Goal: Information Seeking & Learning: Learn about a topic

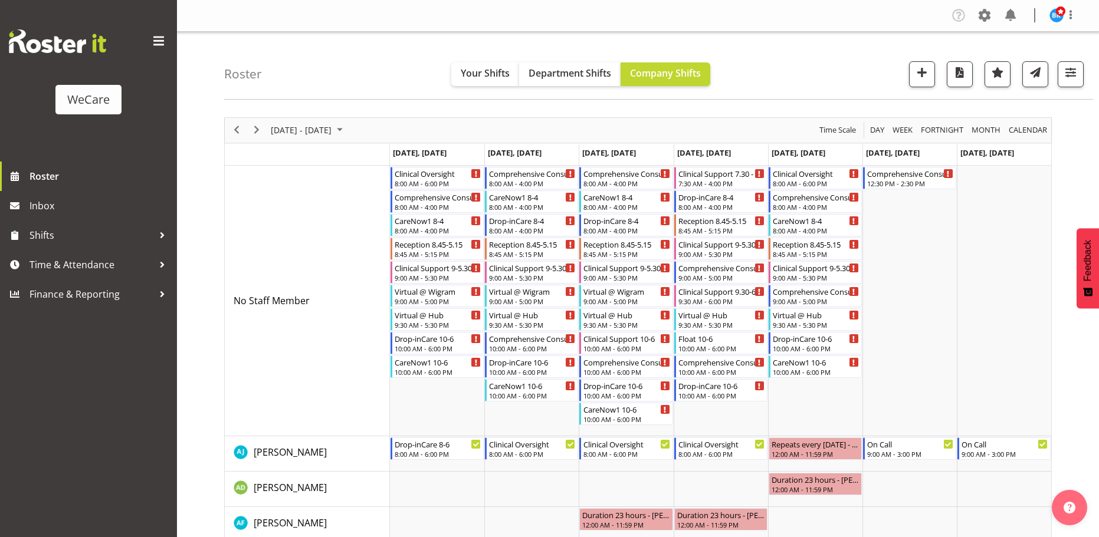
scroll to position [1237, 0]
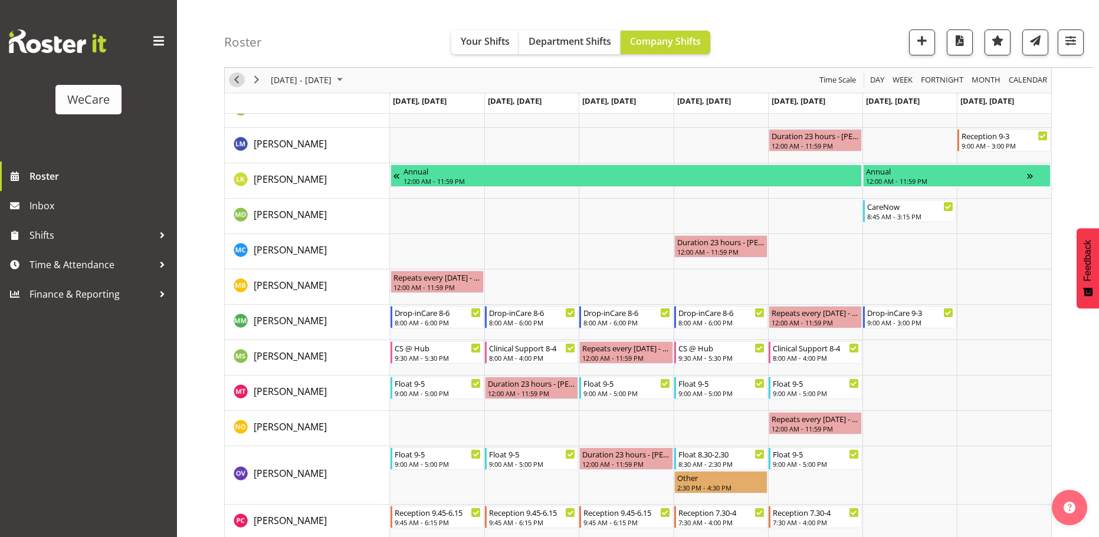
click at [235, 77] on span "Previous" at bounding box center [236, 80] width 14 height 15
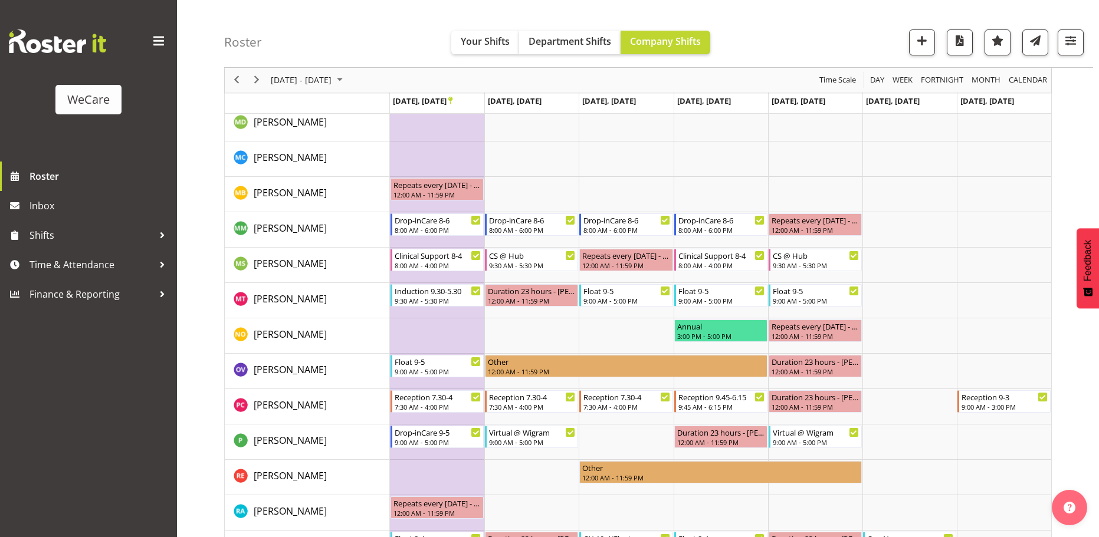
scroll to position [1495, 0]
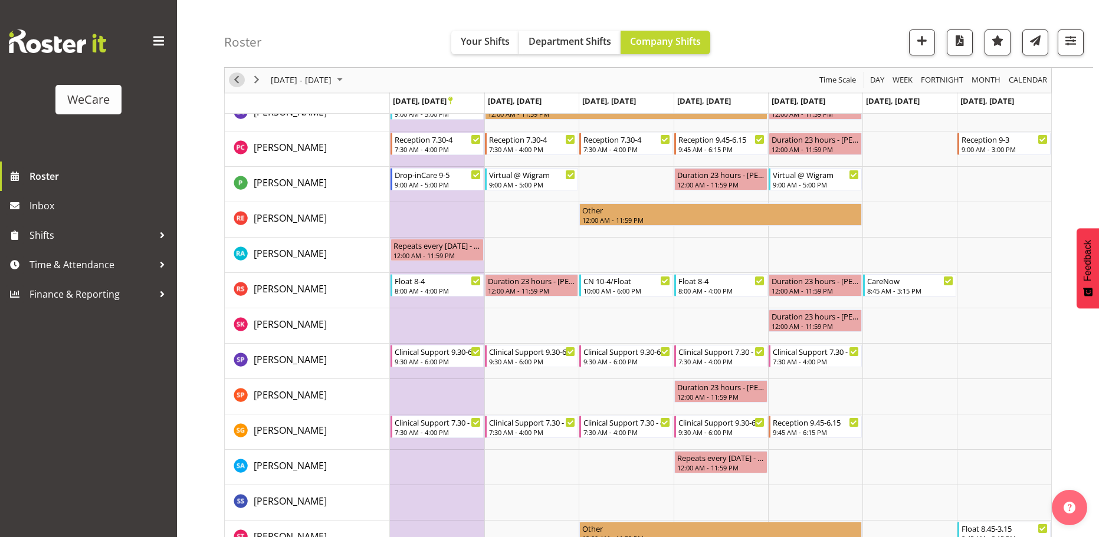
click at [240, 81] on span "Previous" at bounding box center [236, 80] width 14 height 15
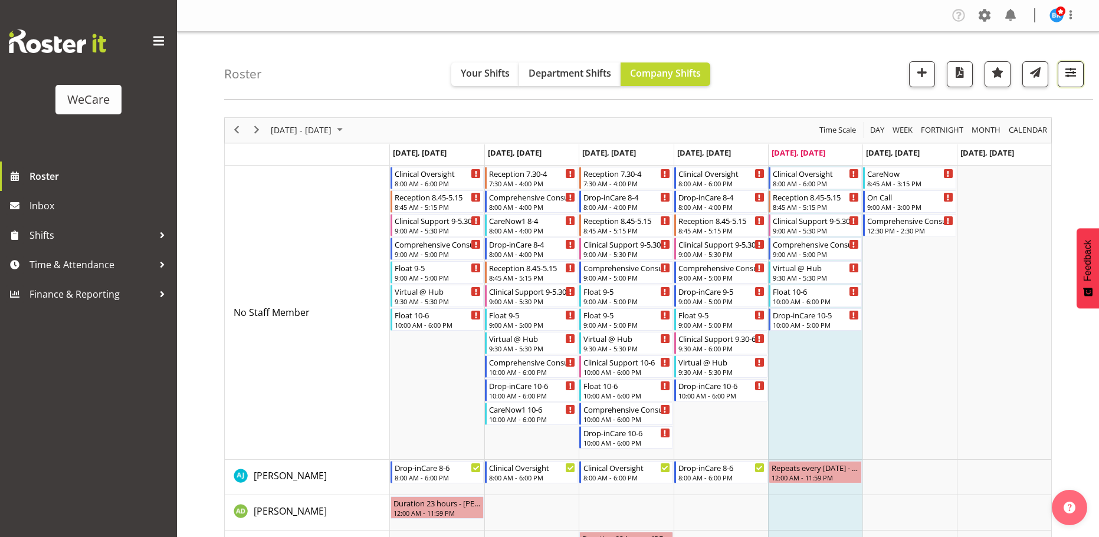
click at [1063, 81] on button "button" at bounding box center [1070, 74] width 26 height 26
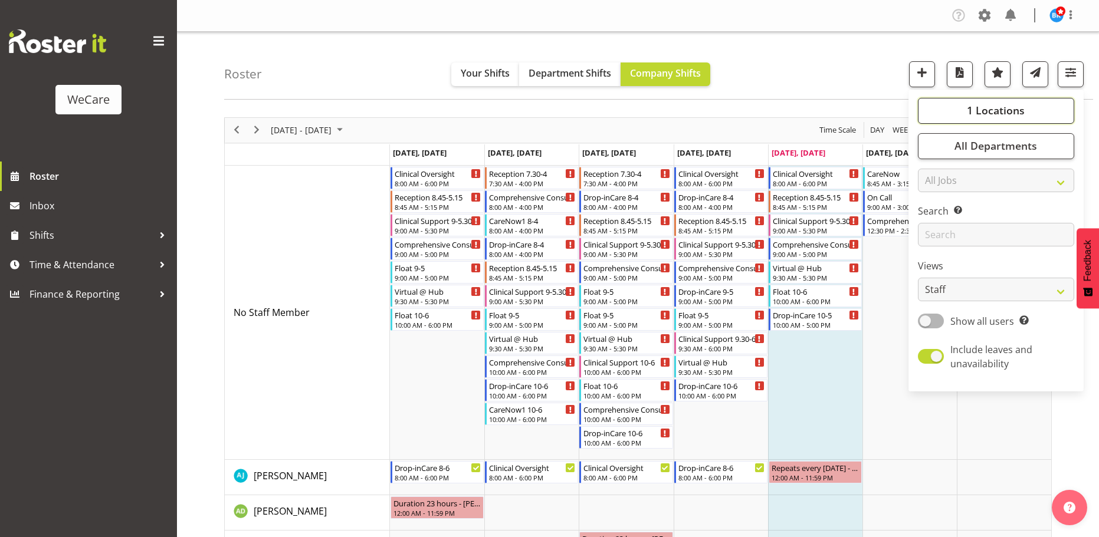
click at [979, 113] on span "1 Locations" at bounding box center [995, 110] width 58 height 14
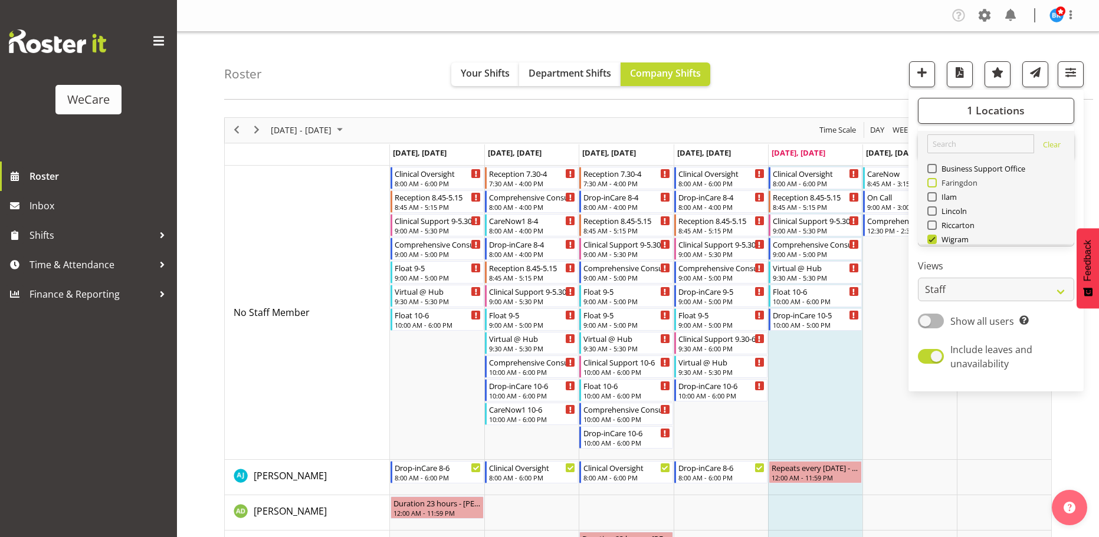
click at [932, 179] on span at bounding box center [931, 182] width 9 height 9
click at [932, 179] on input "Faringdon" at bounding box center [931, 183] width 8 height 8
checkbox input "true"
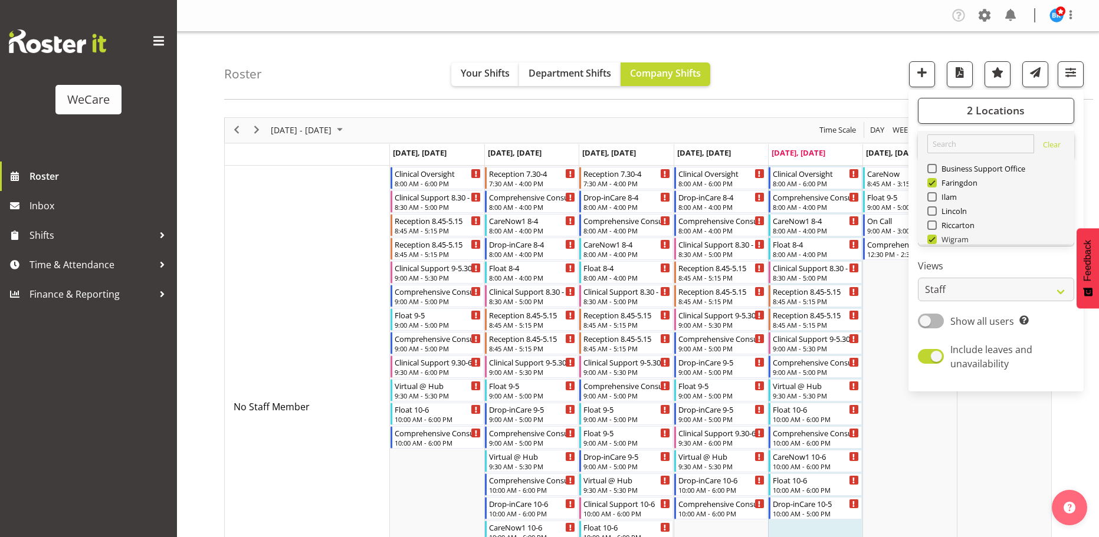
click at [930, 238] on span at bounding box center [931, 239] width 9 height 9
click at [930, 238] on input "Wigram" at bounding box center [931, 239] width 8 height 8
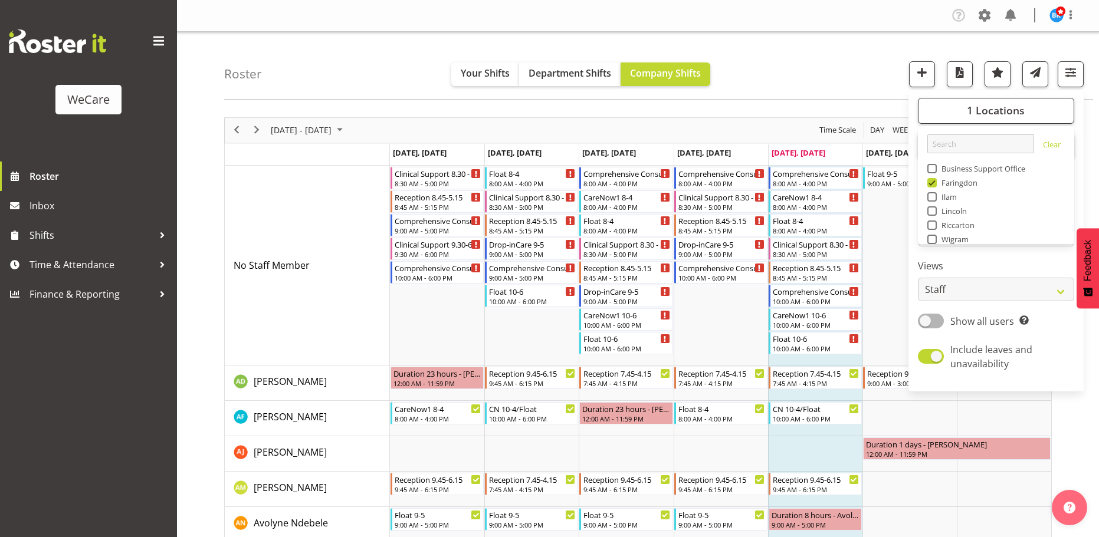
click at [809, 71] on div "Roster Your Shifts Department Shifts Company Shifts 1 Locations Clear Business …" at bounding box center [658, 66] width 869 height 68
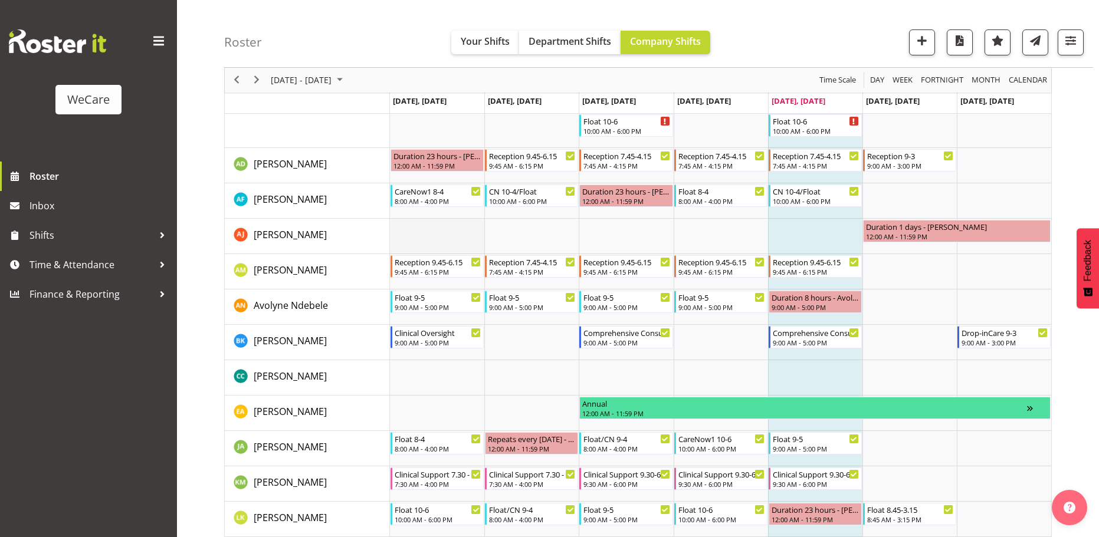
scroll to position [236, 0]
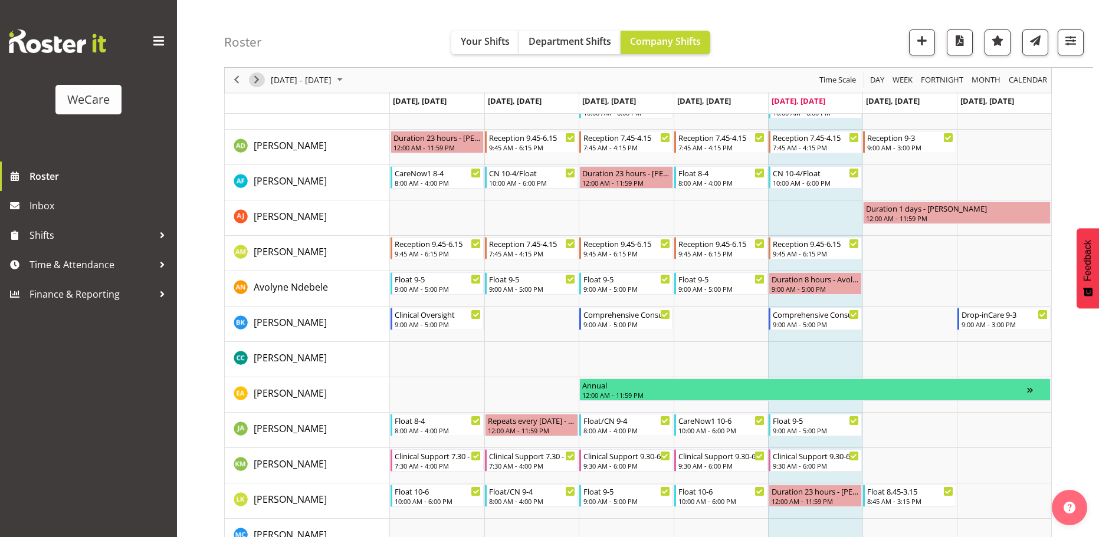
click at [260, 77] on span "Next" at bounding box center [256, 80] width 14 height 15
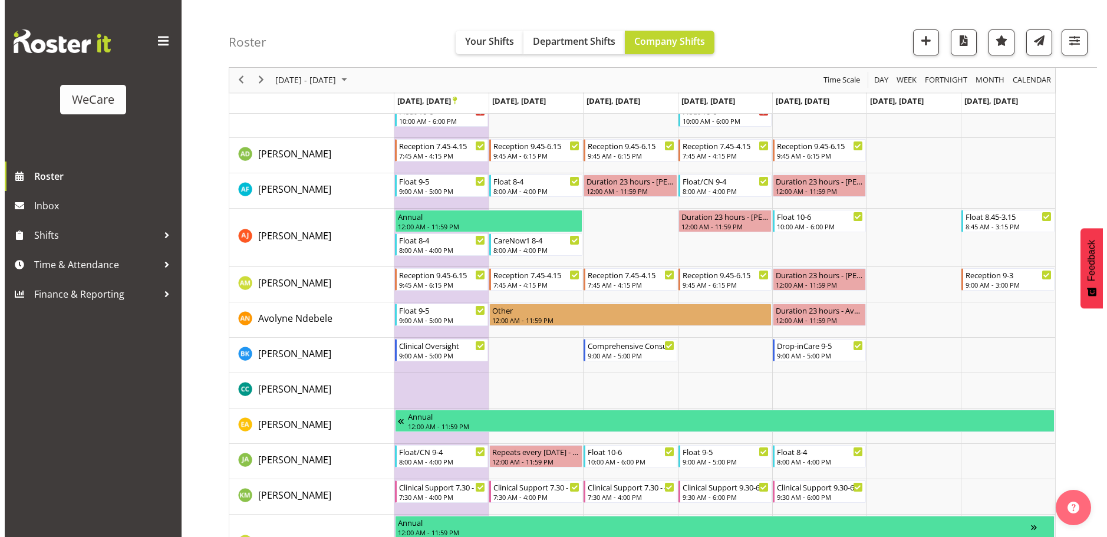
scroll to position [295, 0]
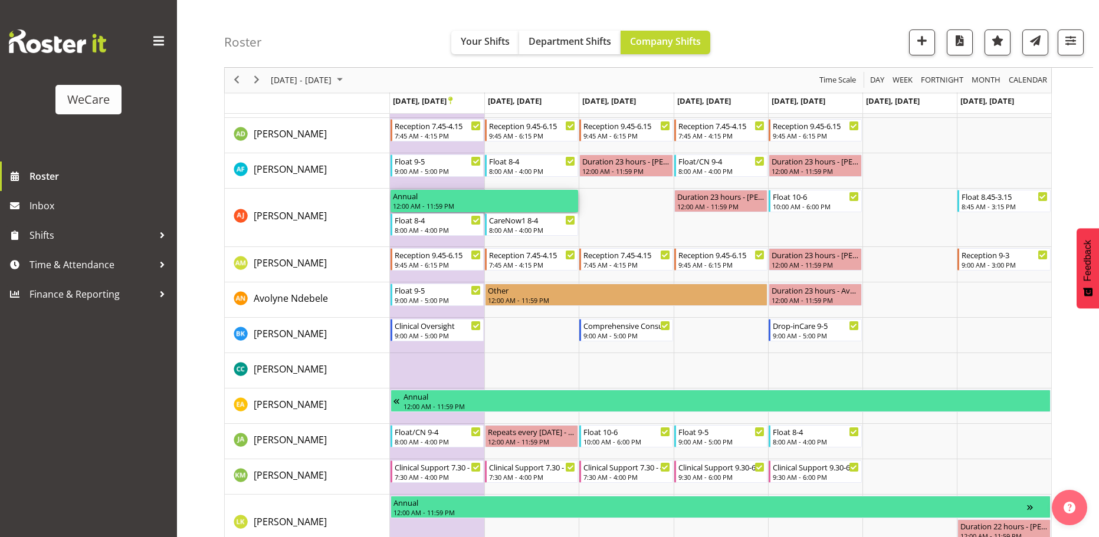
click at [415, 202] on div "12:00 AM - 11:59 PM" at bounding box center [484, 205] width 183 height 9
click at [426, 224] on div "Float 8-4" at bounding box center [437, 219] width 87 height 12
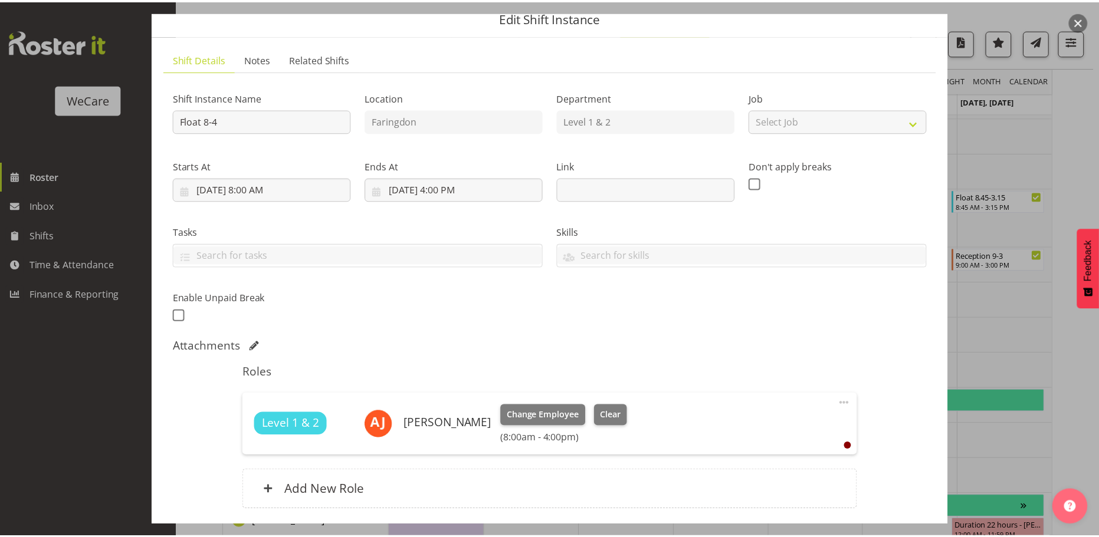
scroll to position [0, 0]
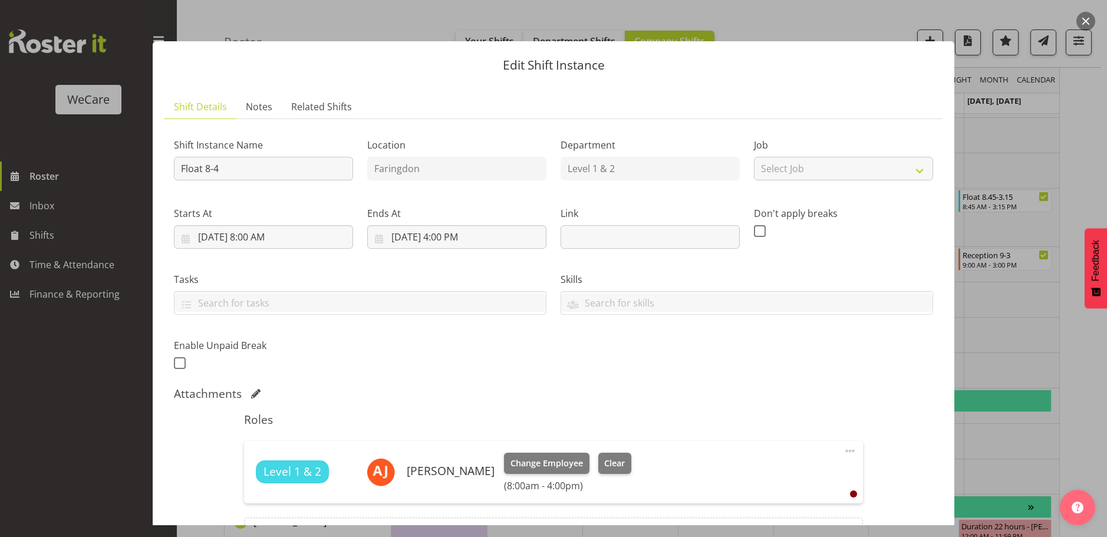
click at [29, 432] on div at bounding box center [553, 268] width 1107 height 537
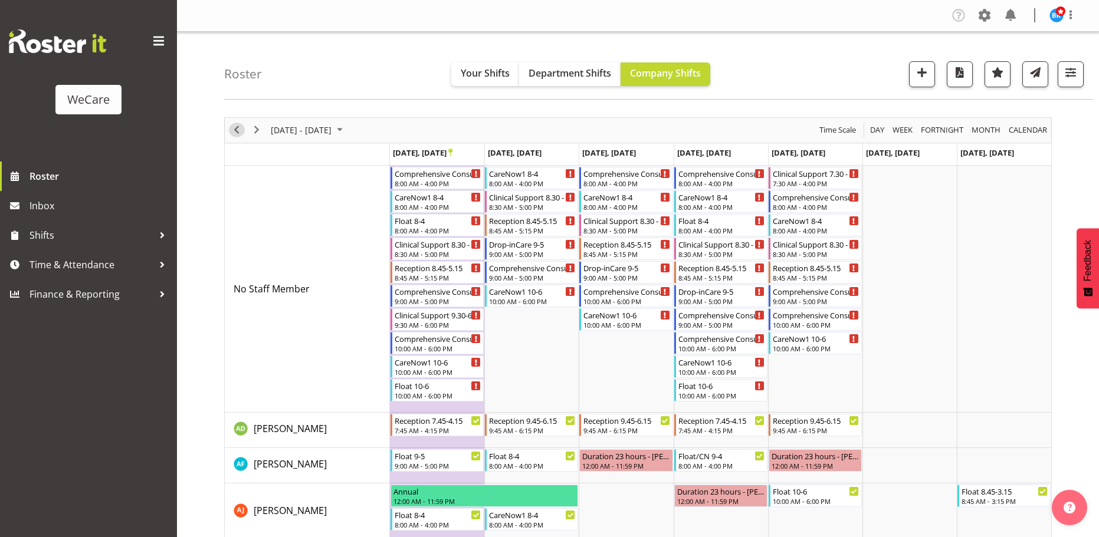
click at [241, 131] on span "Previous" at bounding box center [236, 130] width 14 height 15
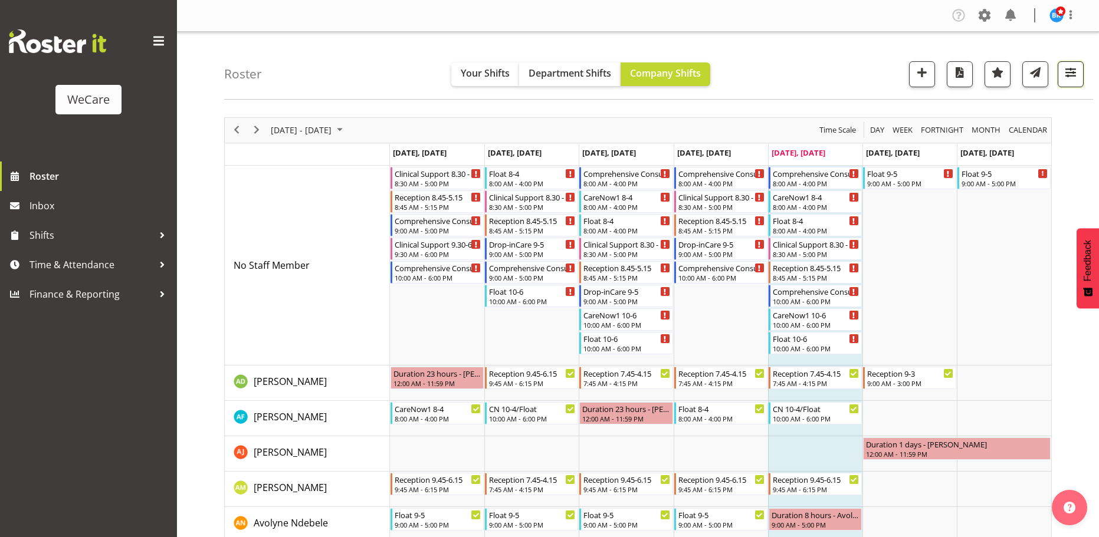
click at [1059, 82] on button "button" at bounding box center [1070, 74] width 26 height 26
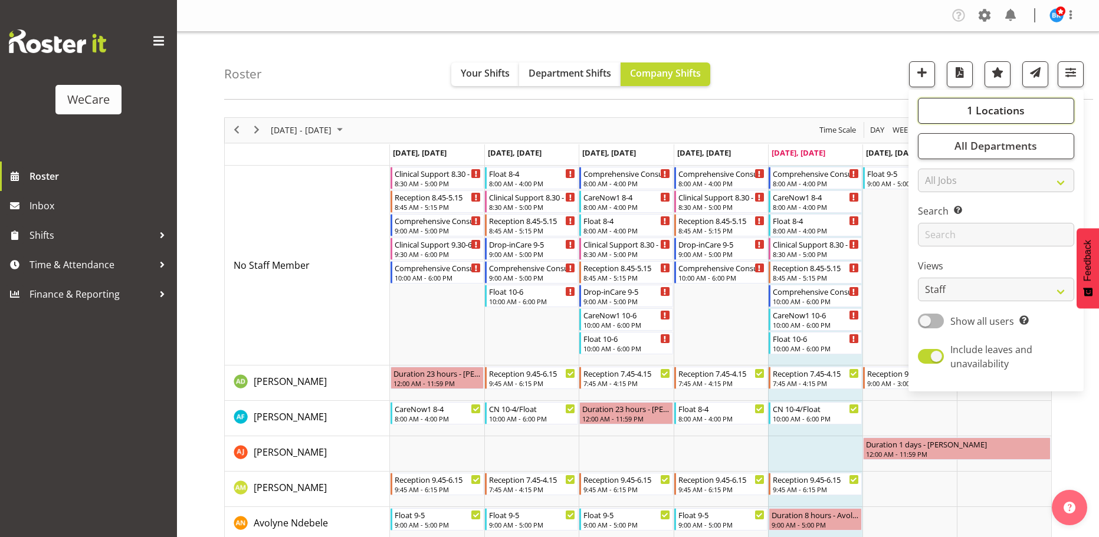
click at [982, 115] on span "1 Locations" at bounding box center [995, 110] width 58 height 14
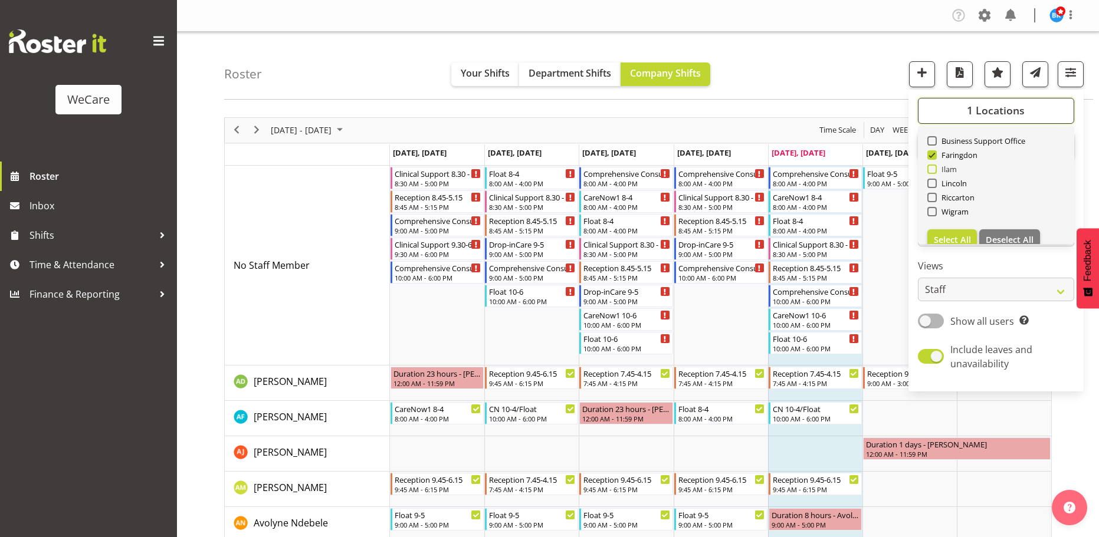
scroll to position [42, 0]
click at [931, 198] on span at bounding box center [931, 196] width 9 height 9
click at [931, 198] on input "Wigram" at bounding box center [931, 197] width 8 height 8
checkbox input "true"
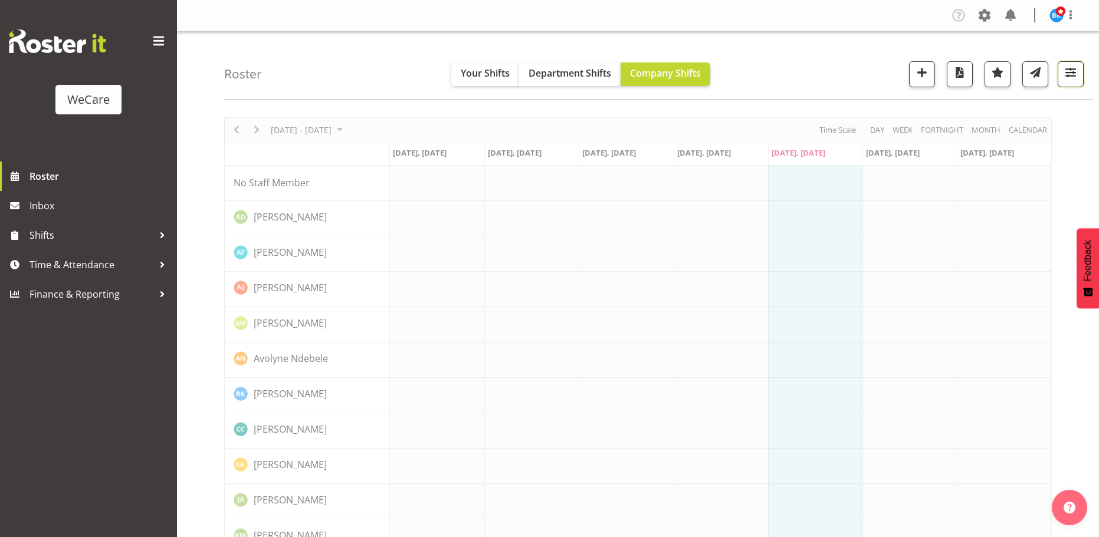
click at [1064, 83] on button "button" at bounding box center [1070, 74] width 26 height 26
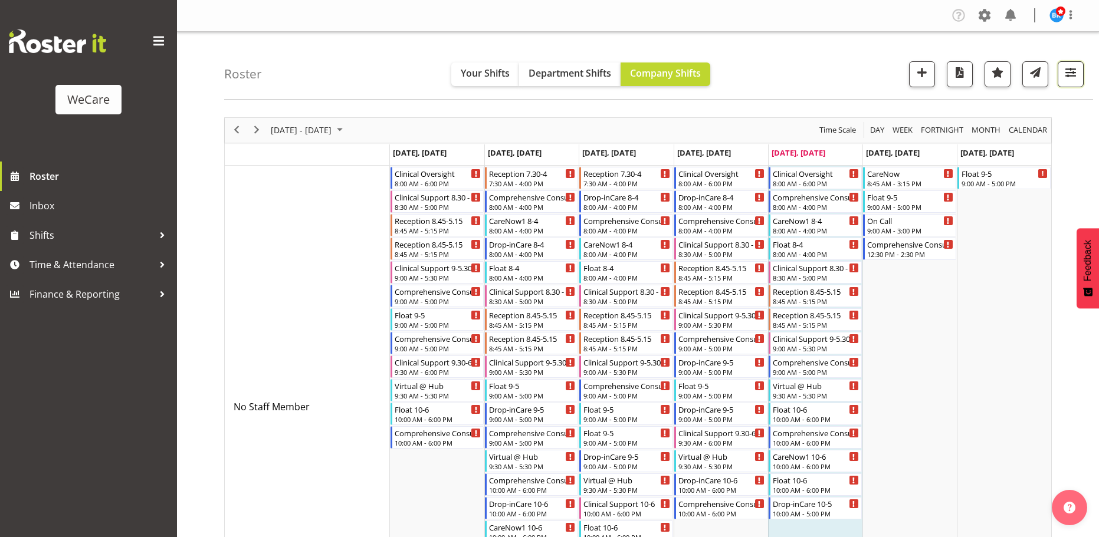
click at [1065, 80] on span "button" at bounding box center [1070, 72] width 15 height 15
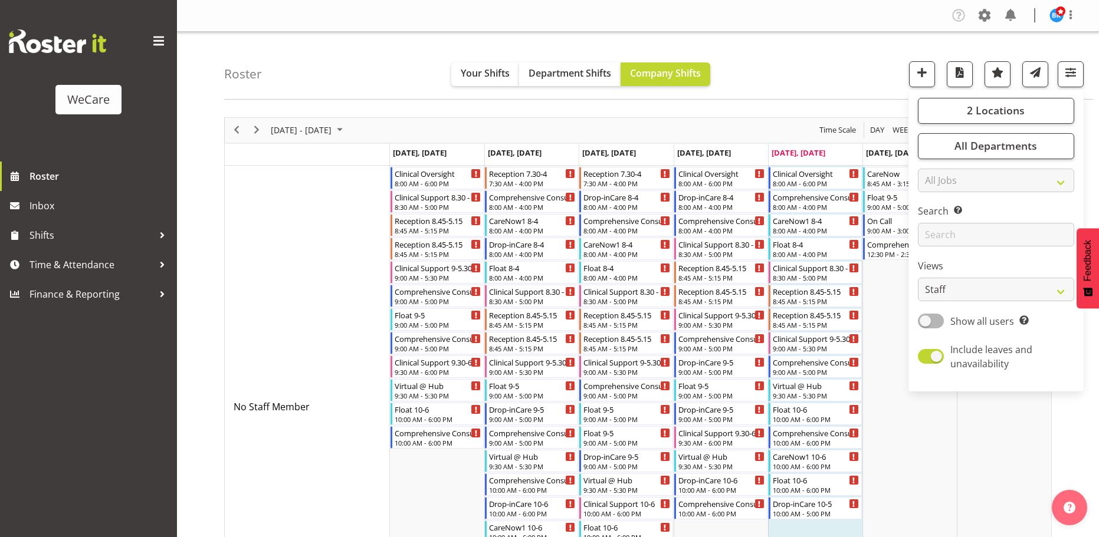
click at [985, 128] on div "2 Locations Clear Business Support Office [GEOGRAPHIC_DATA] Ilam [GEOGRAPHIC_DA…" at bounding box center [995, 240] width 175 height 292
click at [984, 116] on span "2 Locations" at bounding box center [995, 110] width 58 height 14
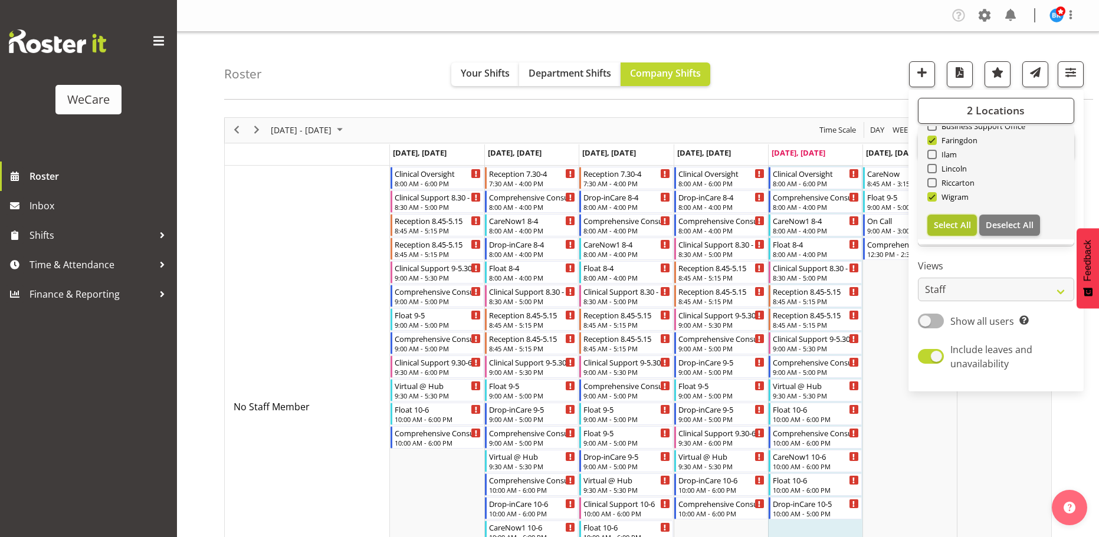
click at [948, 233] on button "Select All" at bounding box center [952, 225] width 50 height 21
checkbox input "true"
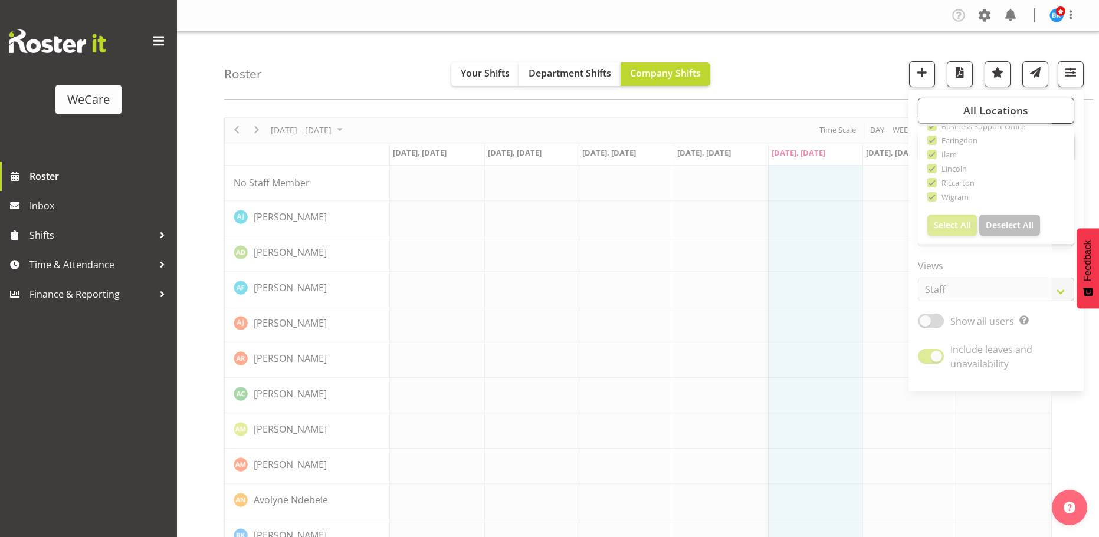
click at [850, 94] on div "Roster Your Shifts Department Shifts Company Shifts All Locations Clear Busines…" at bounding box center [658, 66] width 869 height 68
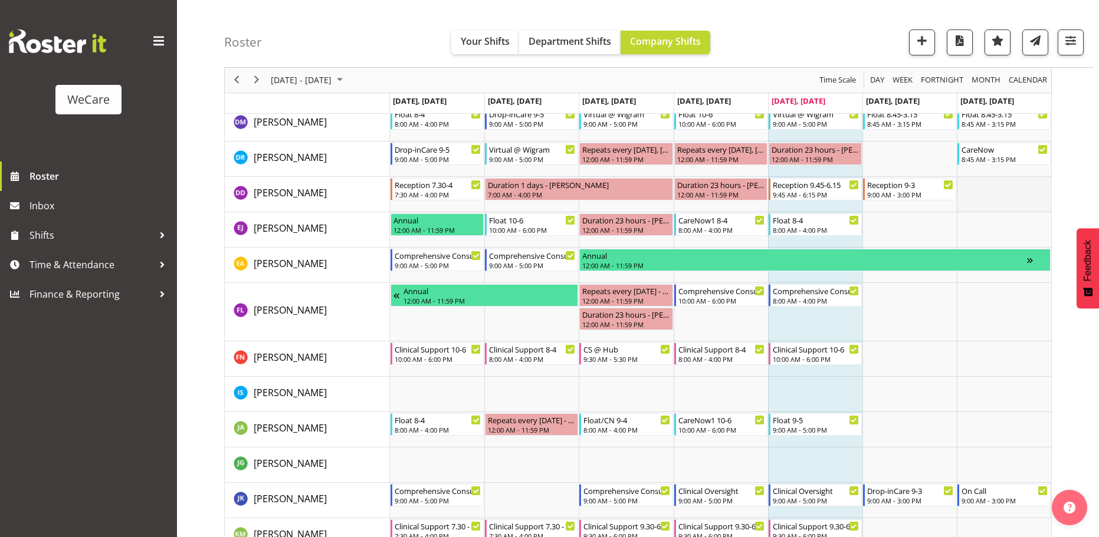
scroll to position [1356, 0]
